Goal: Task Accomplishment & Management: Use online tool/utility

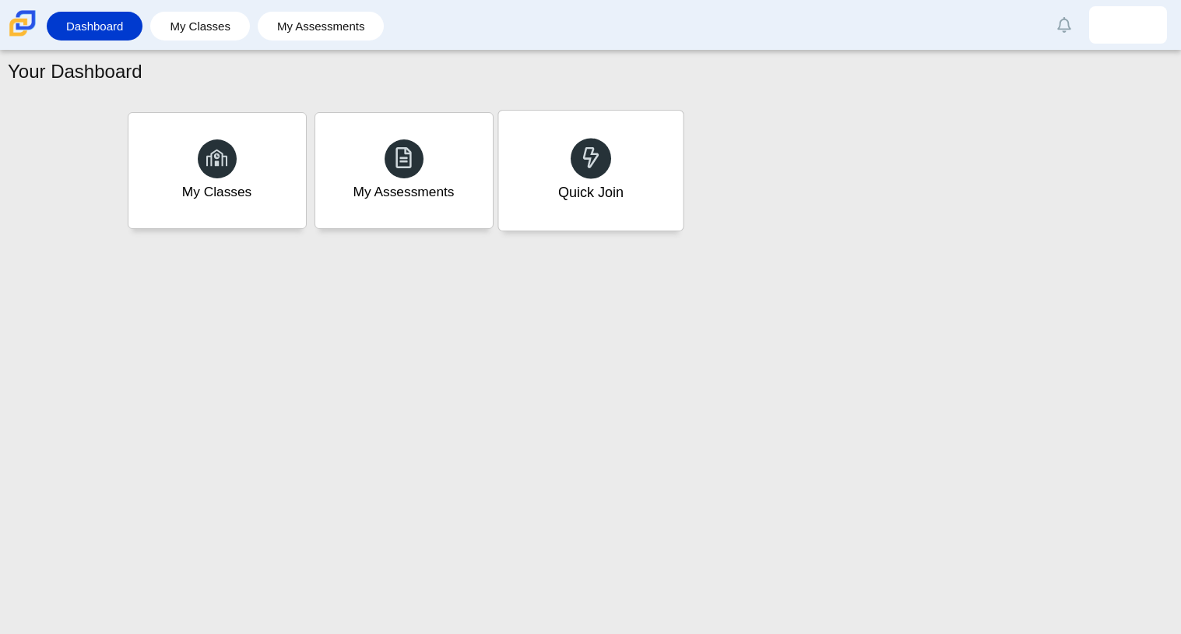
click at [616, 184] on div "Quick Join" at bounding box center [589, 192] width 65 height 20
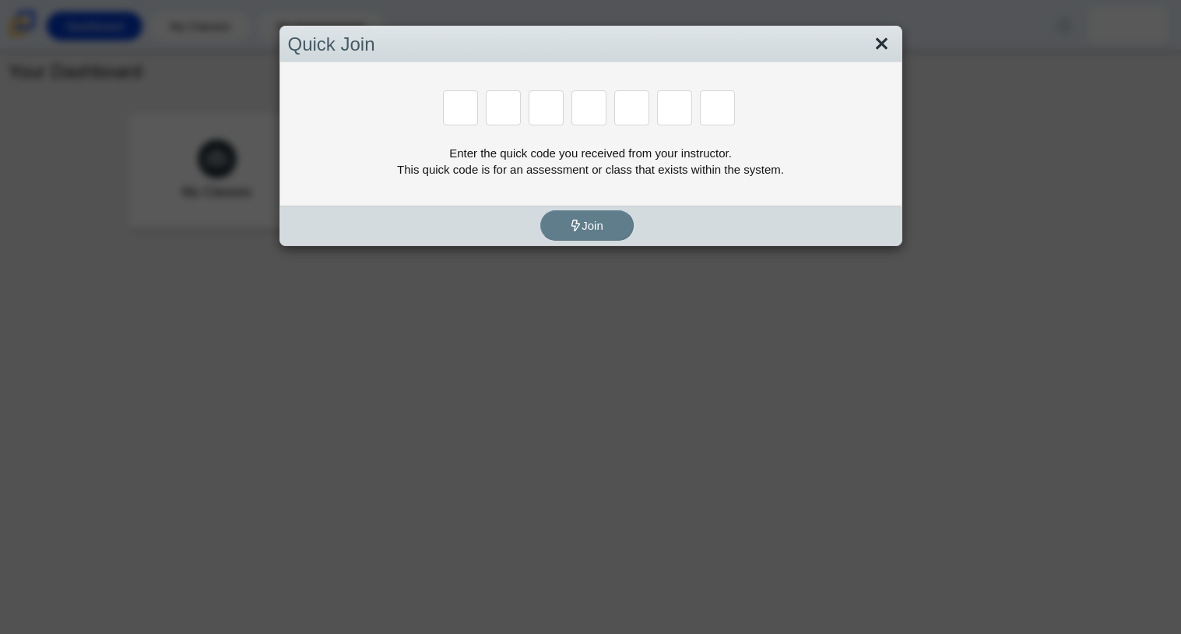
click at [872, 47] on link "Close" at bounding box center [881, 44] width 24 height 26
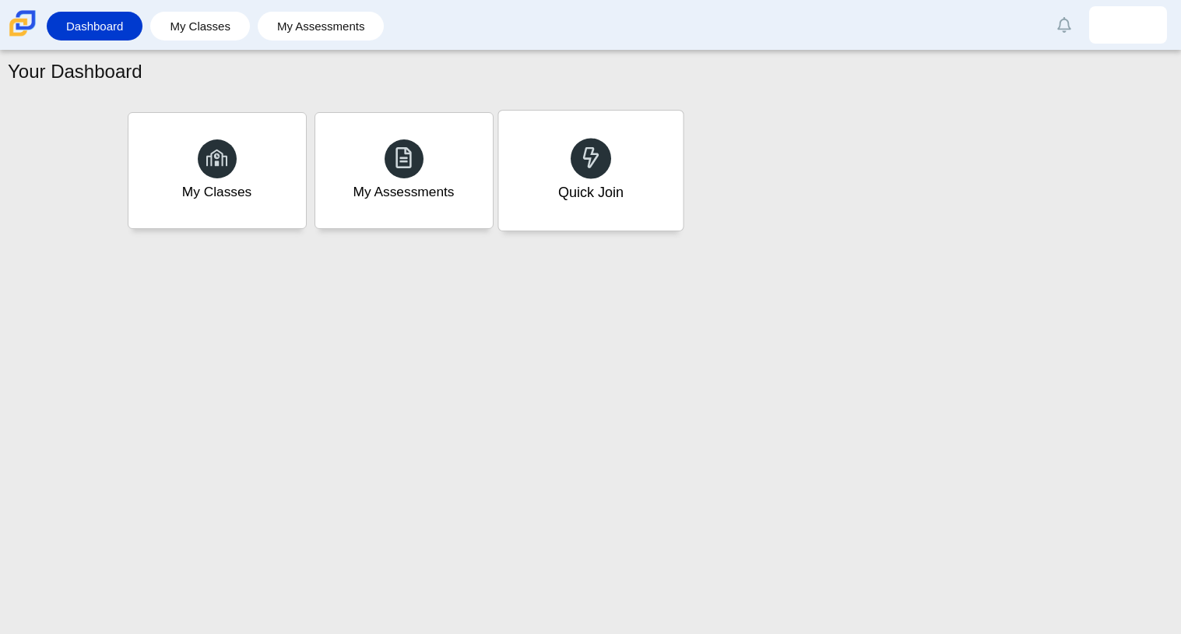
click at [637, 130] on div "Quick Join" at bounding box center [590, 171] width 184 height 120
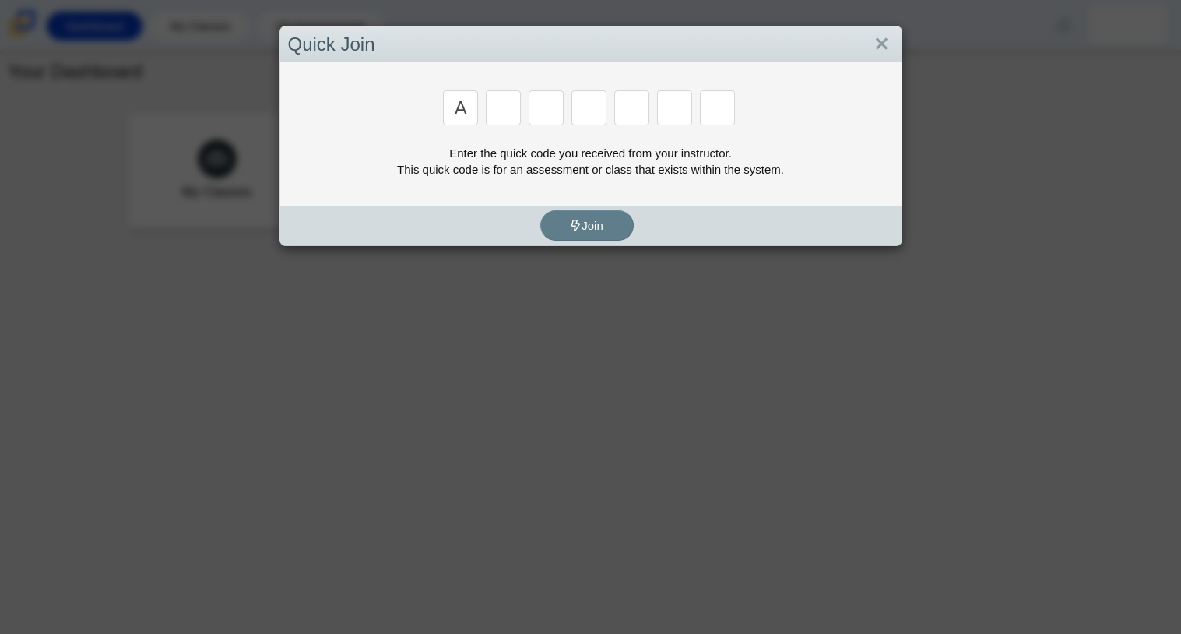
type input "a"
type input "m"
type input "v"
type input "4"
type input "r"
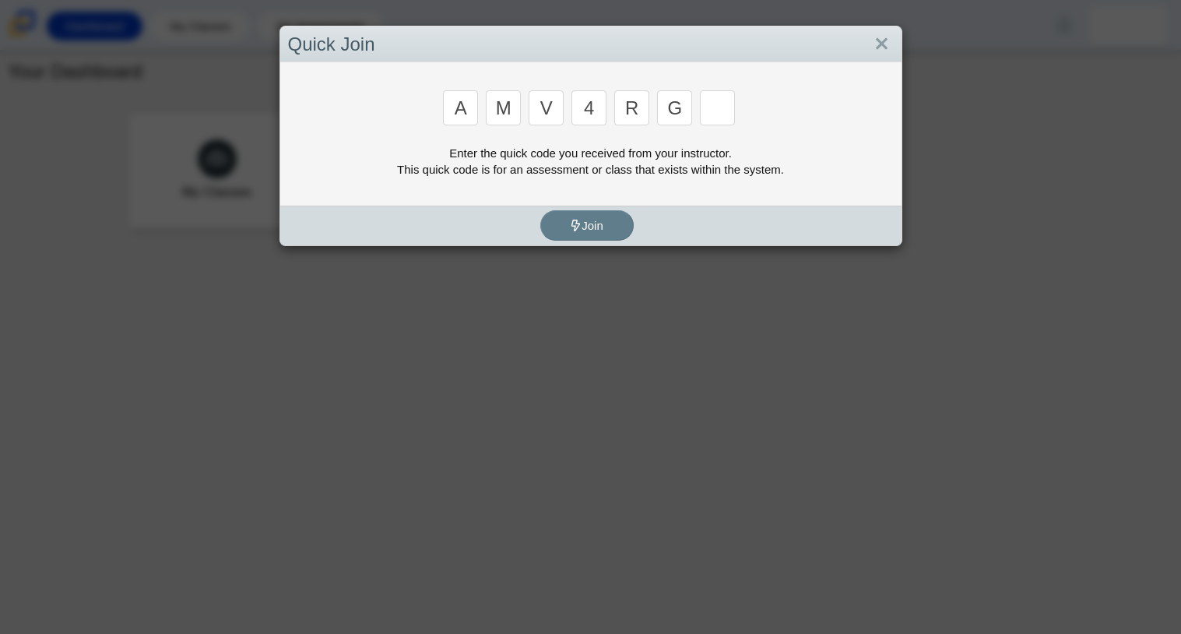
type input "g"
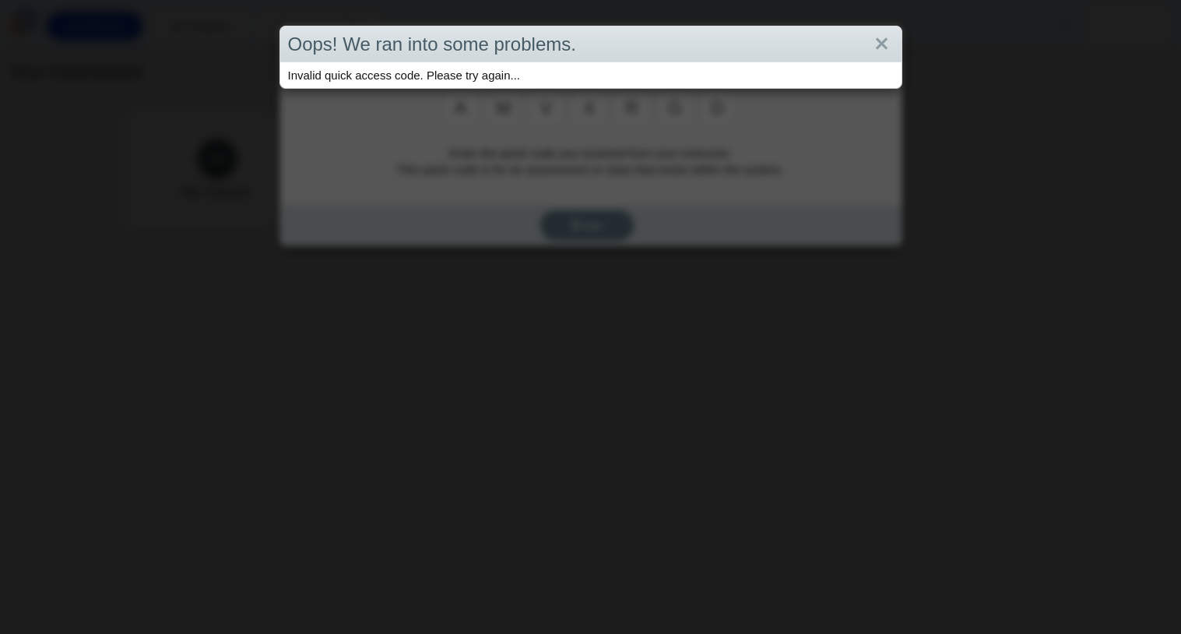
type input "d"
click at [883, 41] on link "Close" at bounding box center [881, 44] width 24 height 26
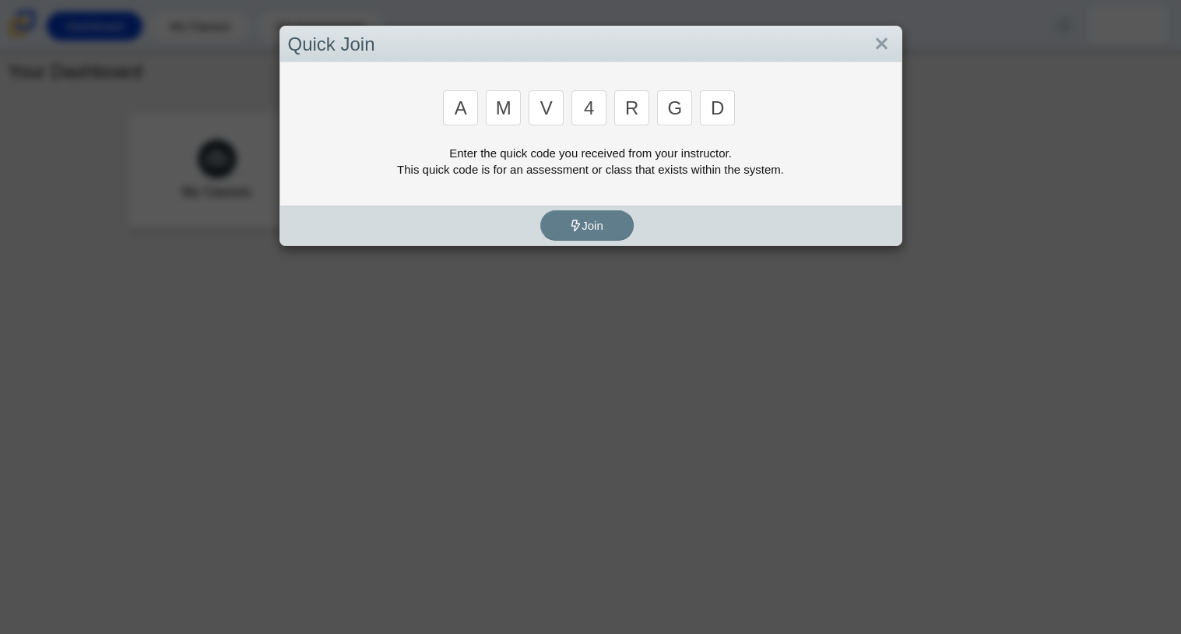
click at [594, 108] on input "4" at bounding box center [588, 107] width 35 height 35
type input "3"
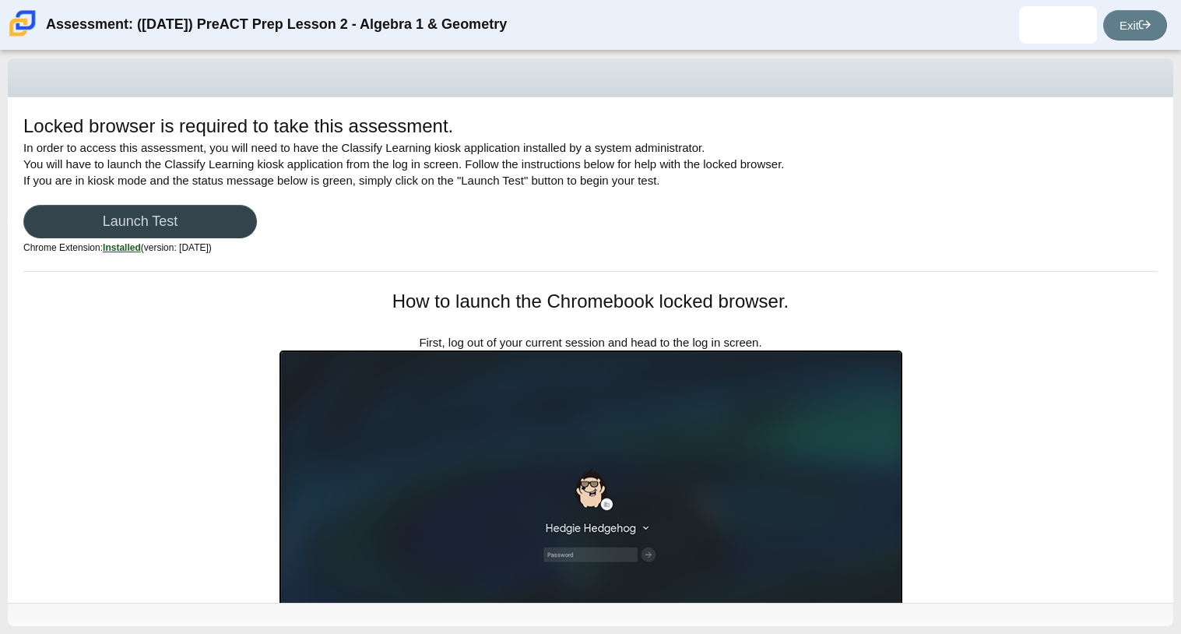
click at [206, 223] on link "Launch Test" at bounding box center [139, 221] width 233 height 33
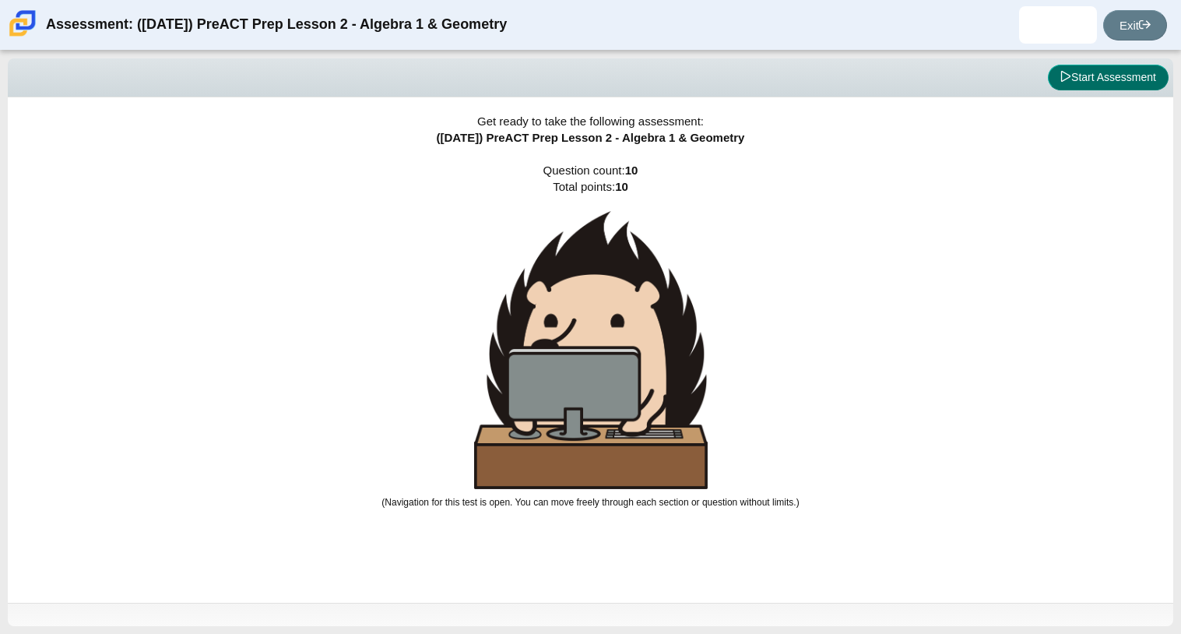
click at [1080, 80] on button "Start Assessment" at bounding box center [1108, 78] width 121 height 26
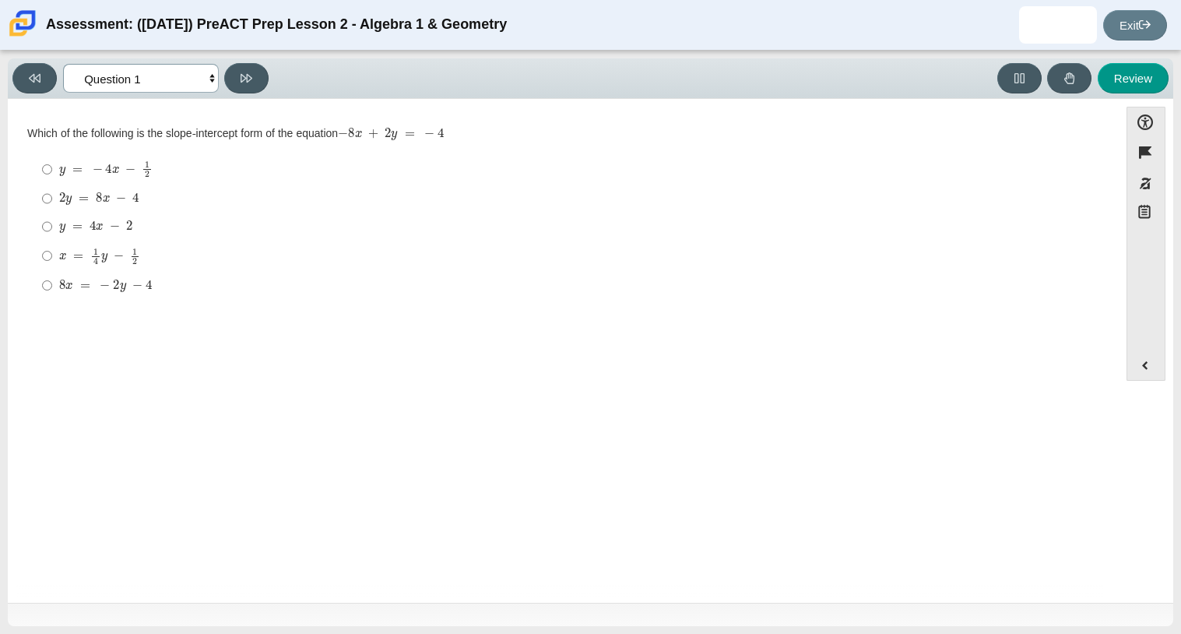
click at [167, 73] on select "Questions Question 1 Question 2 Question 3 Question 4 Question 5 Question 6 Que…" at bounding box center [141, 78] width 156 height 29
select select "96b71634-eacb-4f7e-8aef-411727d9bcba"
click at [63, 64] on select "Questions Question 1 Question 2 Question 3 Question 4 Question 5 Question 6 Que…" at bounding box center [141, 78] width 156 height 29
